Goal: Information Seeking & Learning: Learn about a topic

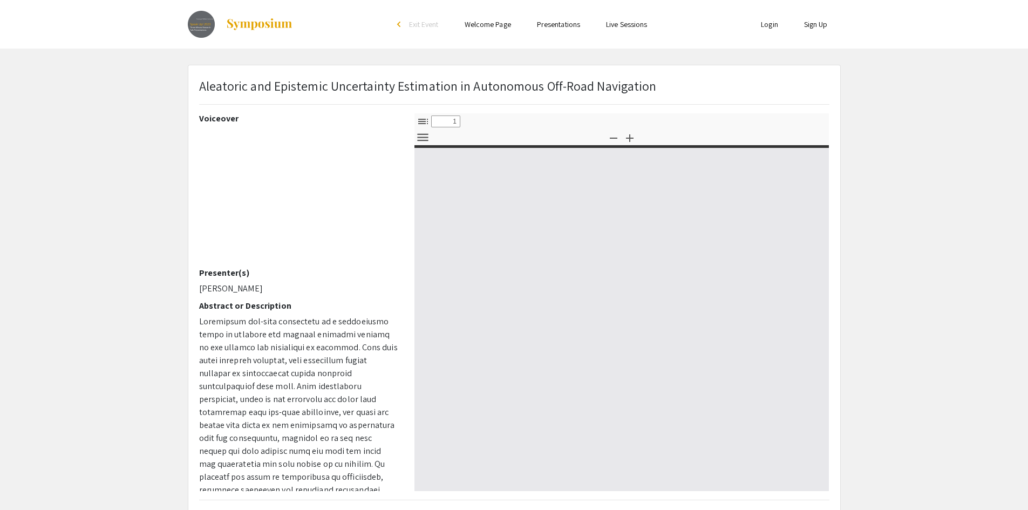
select select "custom"
type input "0"
select select "custom"
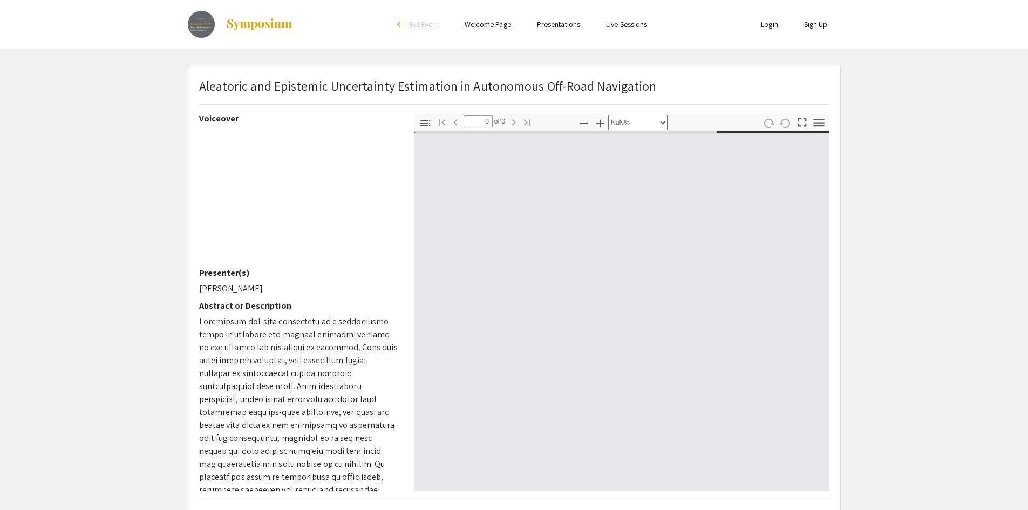
type input "1"
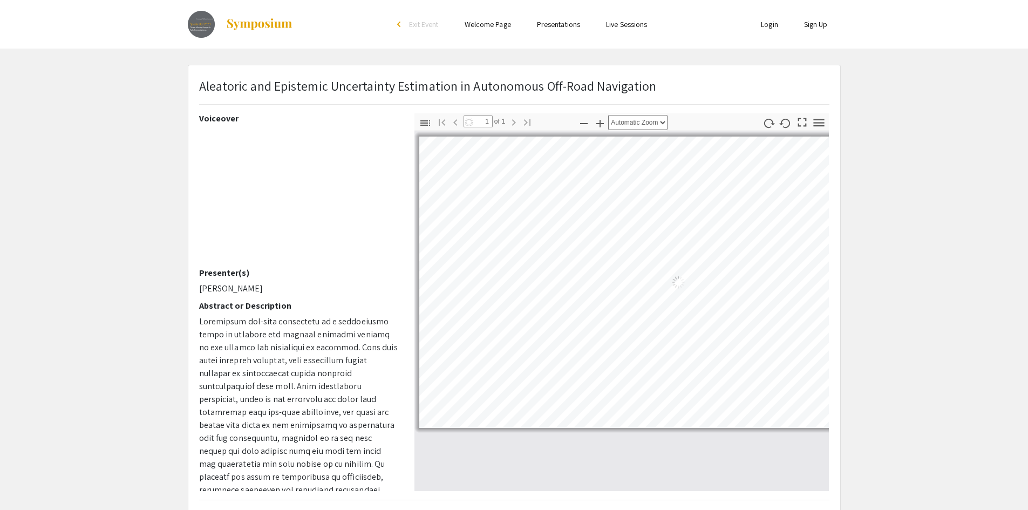
select select "auto"
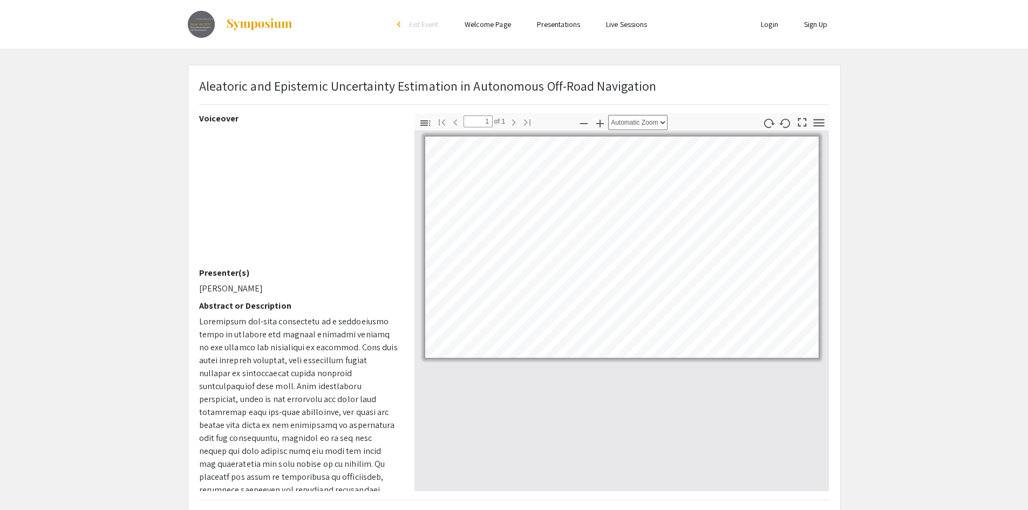
click at [361, 79] on p "Aleatoric and Epistemic Uncertainty Estimation in Autonomous Off-Road Navigation" at bounding box center [428, 85] width 458 height 19
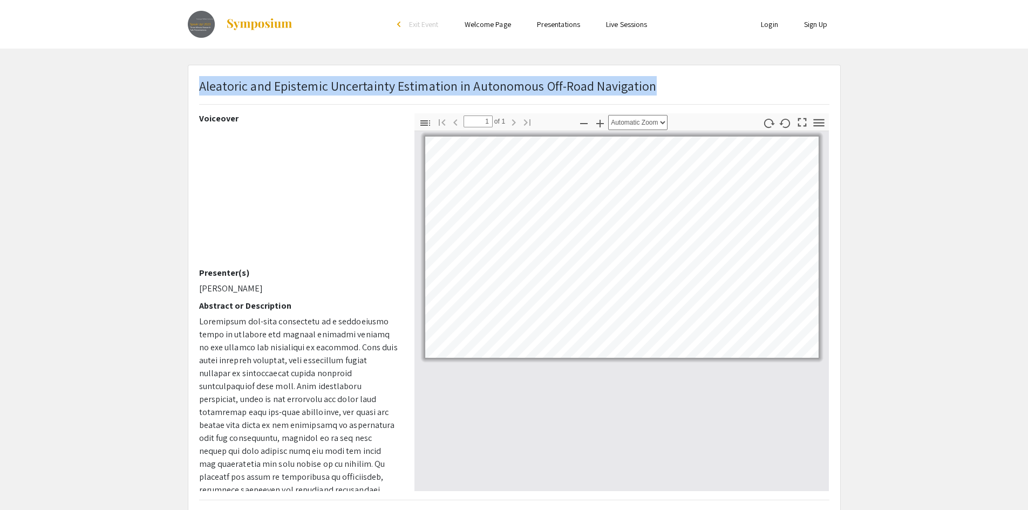
click at [361, 79] on p "Aleatoric and Epistemic Uncertainty Estimation in Autonomous Off-Road Navigation" at bounding box center [428, 85] width 458 height 19
copy p "Aleatoric and Epistemic Uncertainty Estimation in Autonomous Off-Road Navigation"
